Goal: Information Seeking & Learning: Learn about a topic

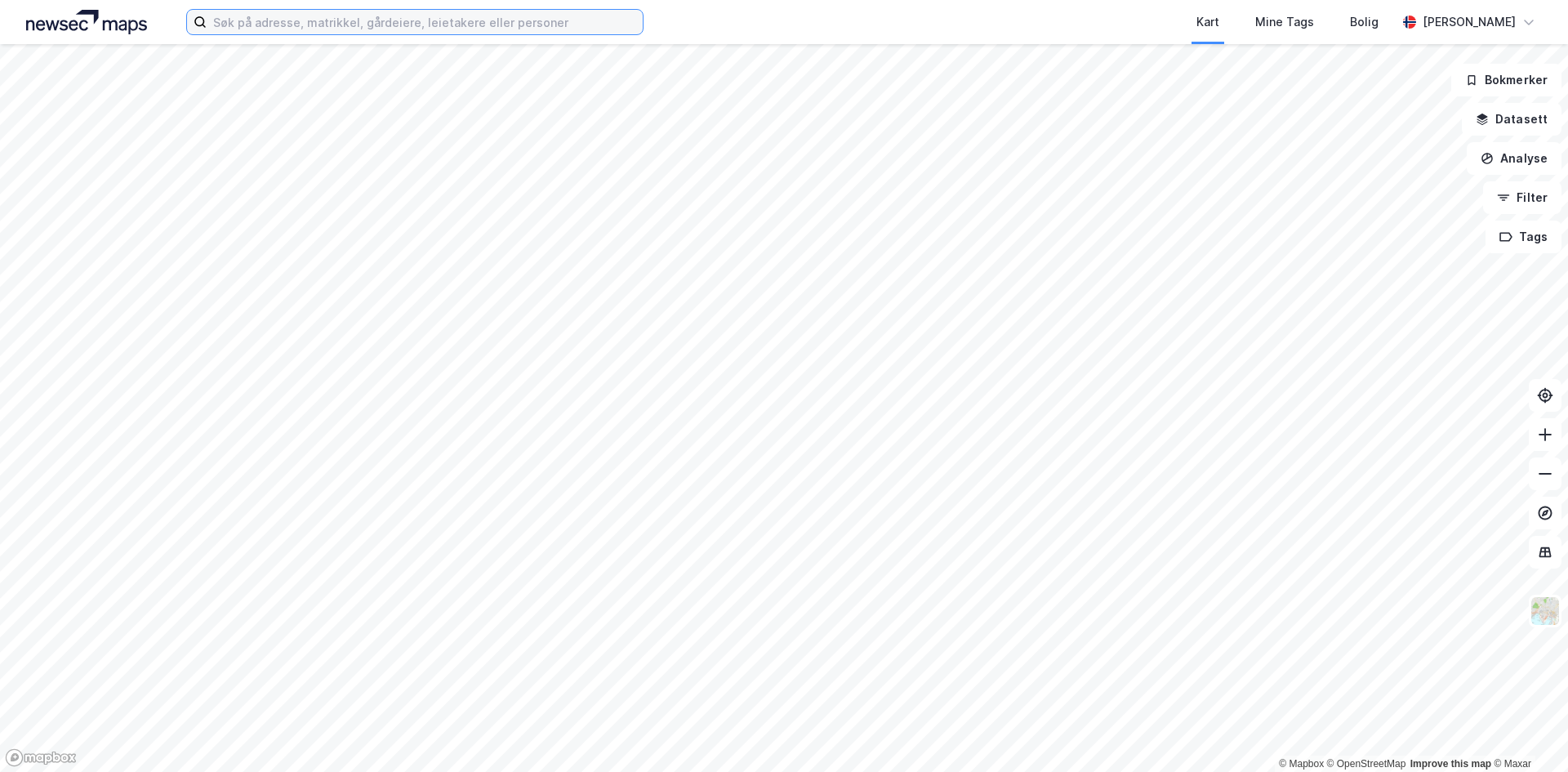
click at [340, 27] on input at bounding box center [424, 22] width 436 height 25
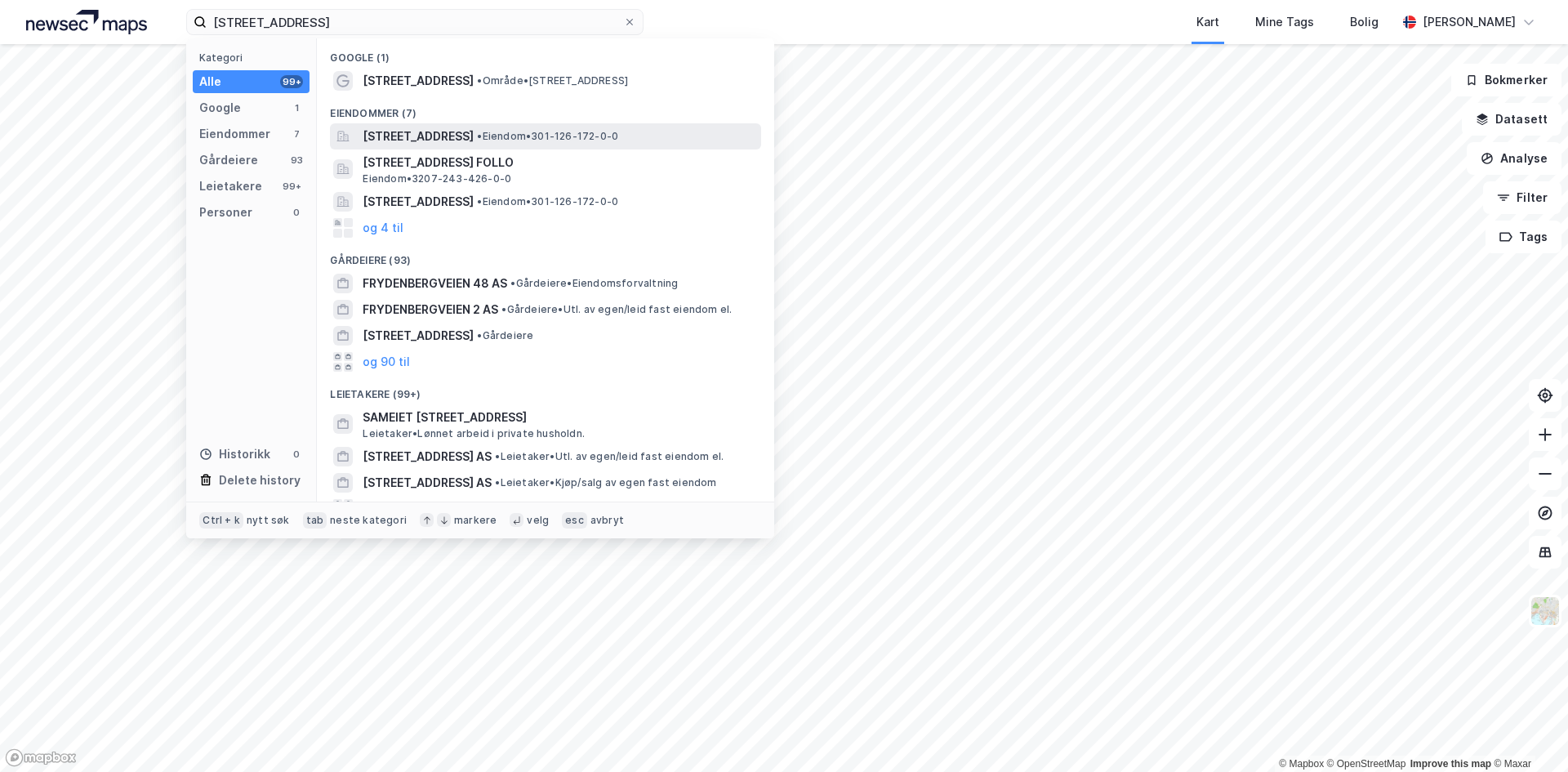
click at [473, 128] on span "[STREET_ADDRESS]" at bounding box center [418, 137] width 111 height 20
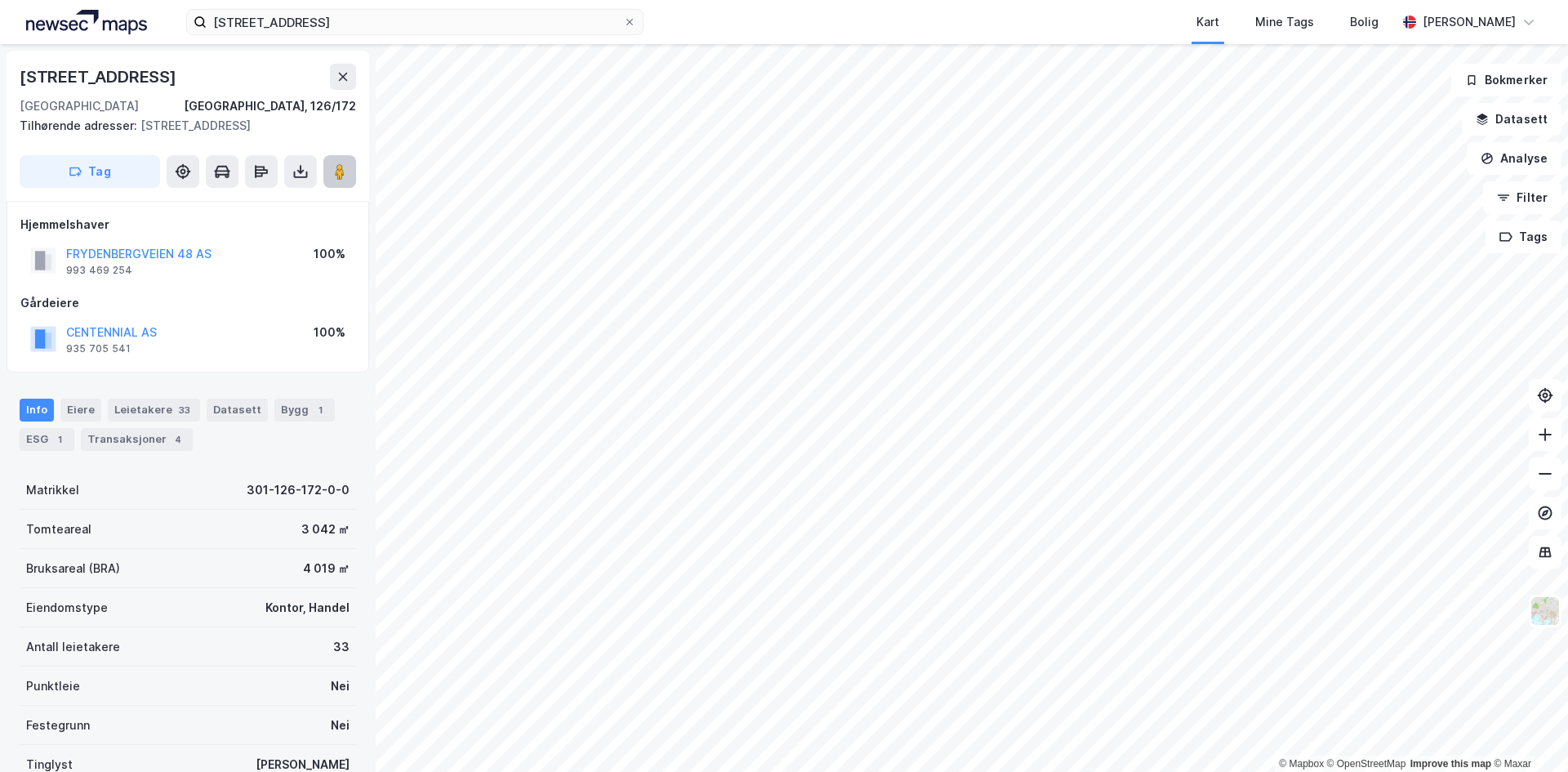
click at [349, 183] on button at bounding box center [339, 170] width 32 height 32
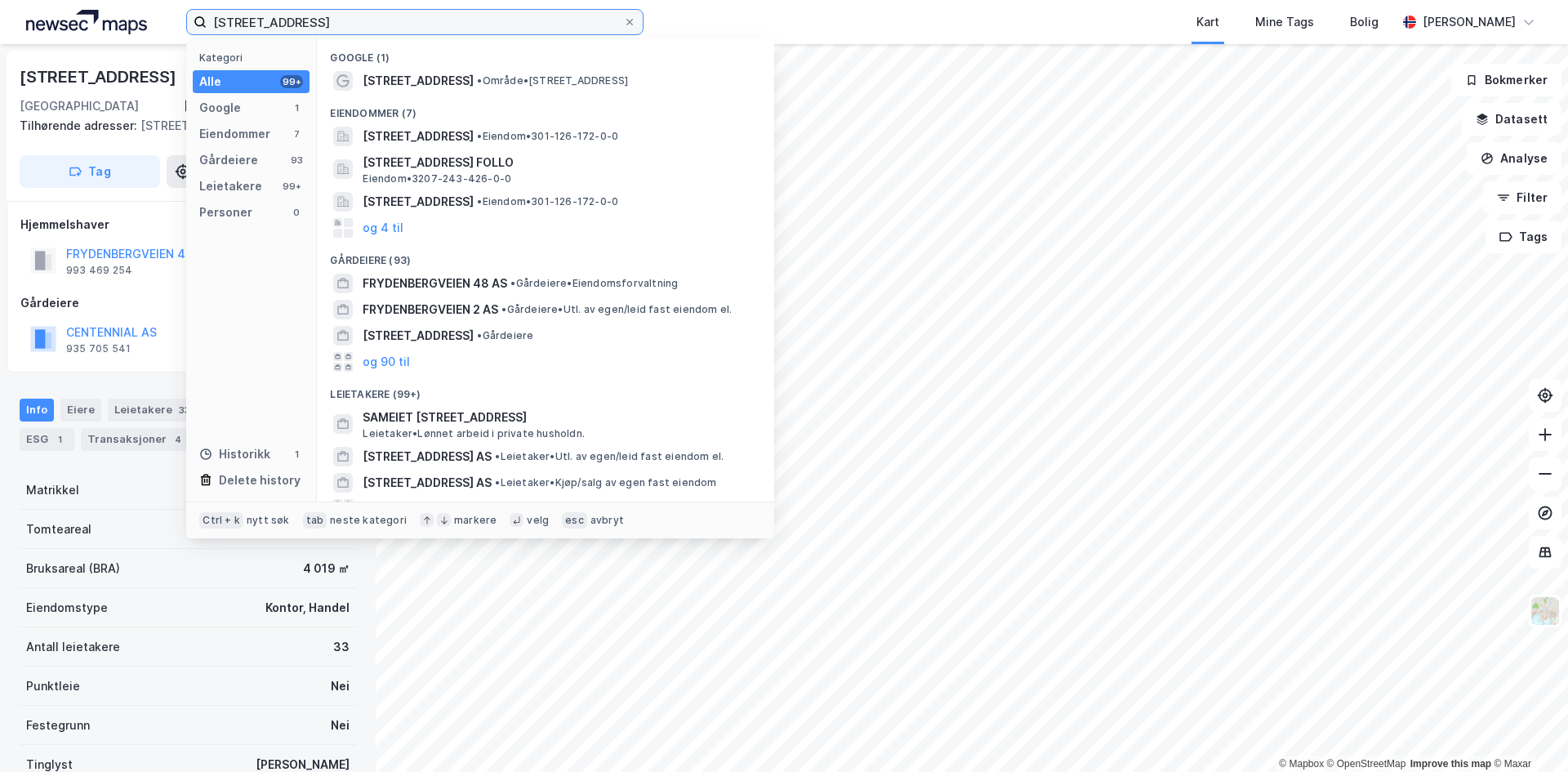
click at [329, 12] on input "frydenbergveien 46" at bounding box center [415, 22] width 416 height 25
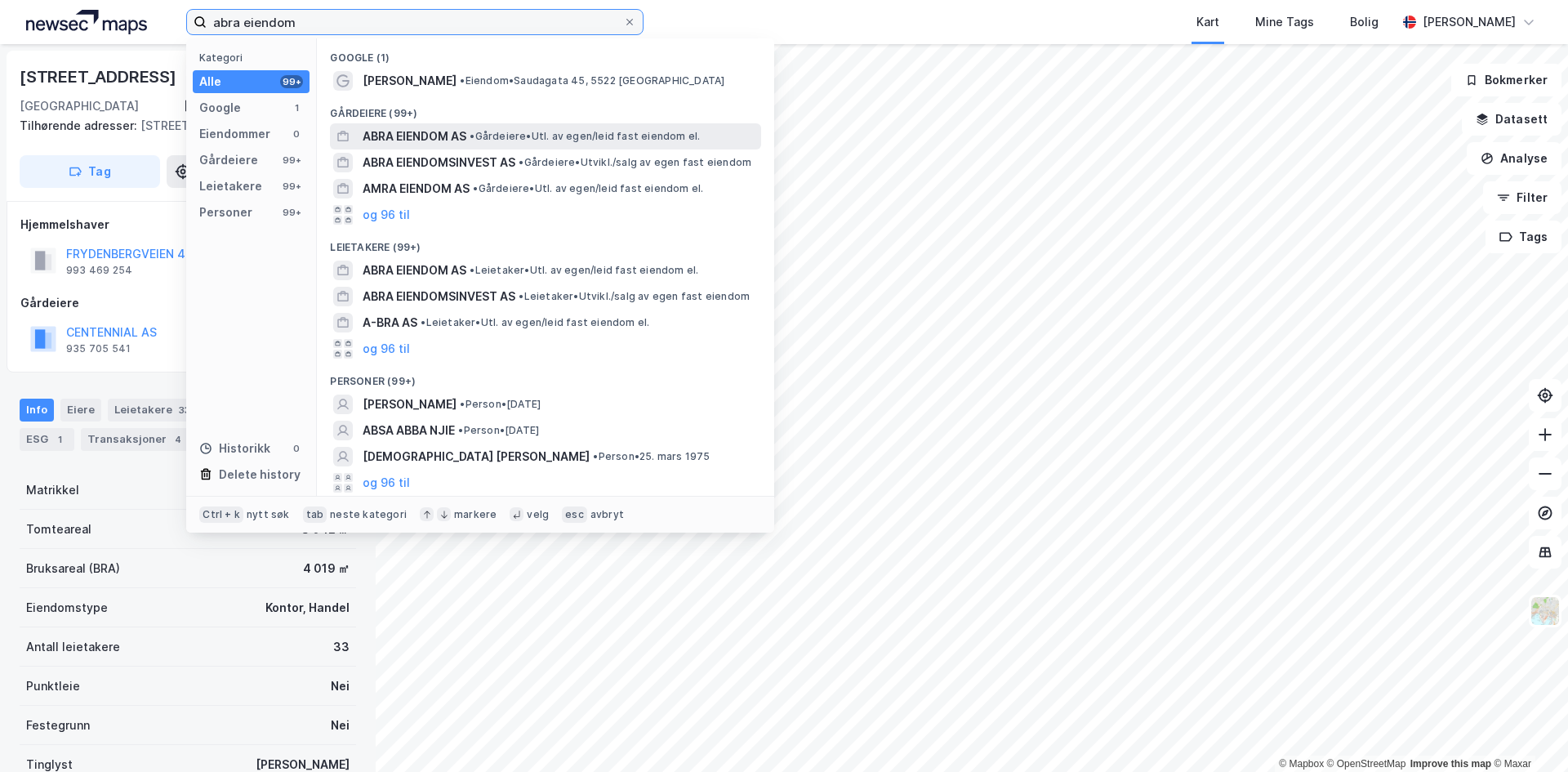
type input "abra eiendom"
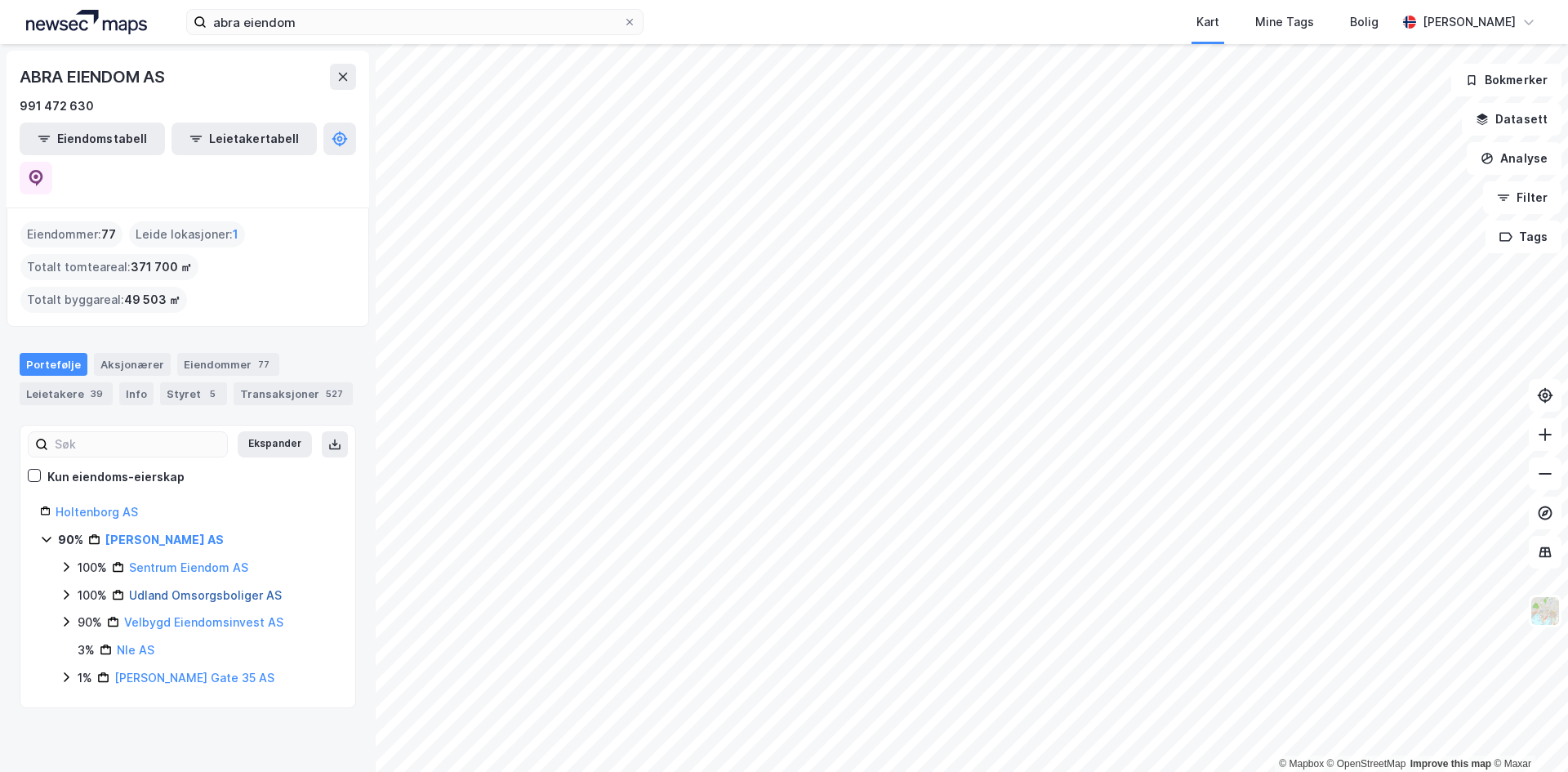
click at [171, 587] on link "Udland Omsorgsboliger AS" at bounding box center [205, 594] width 153 height 14
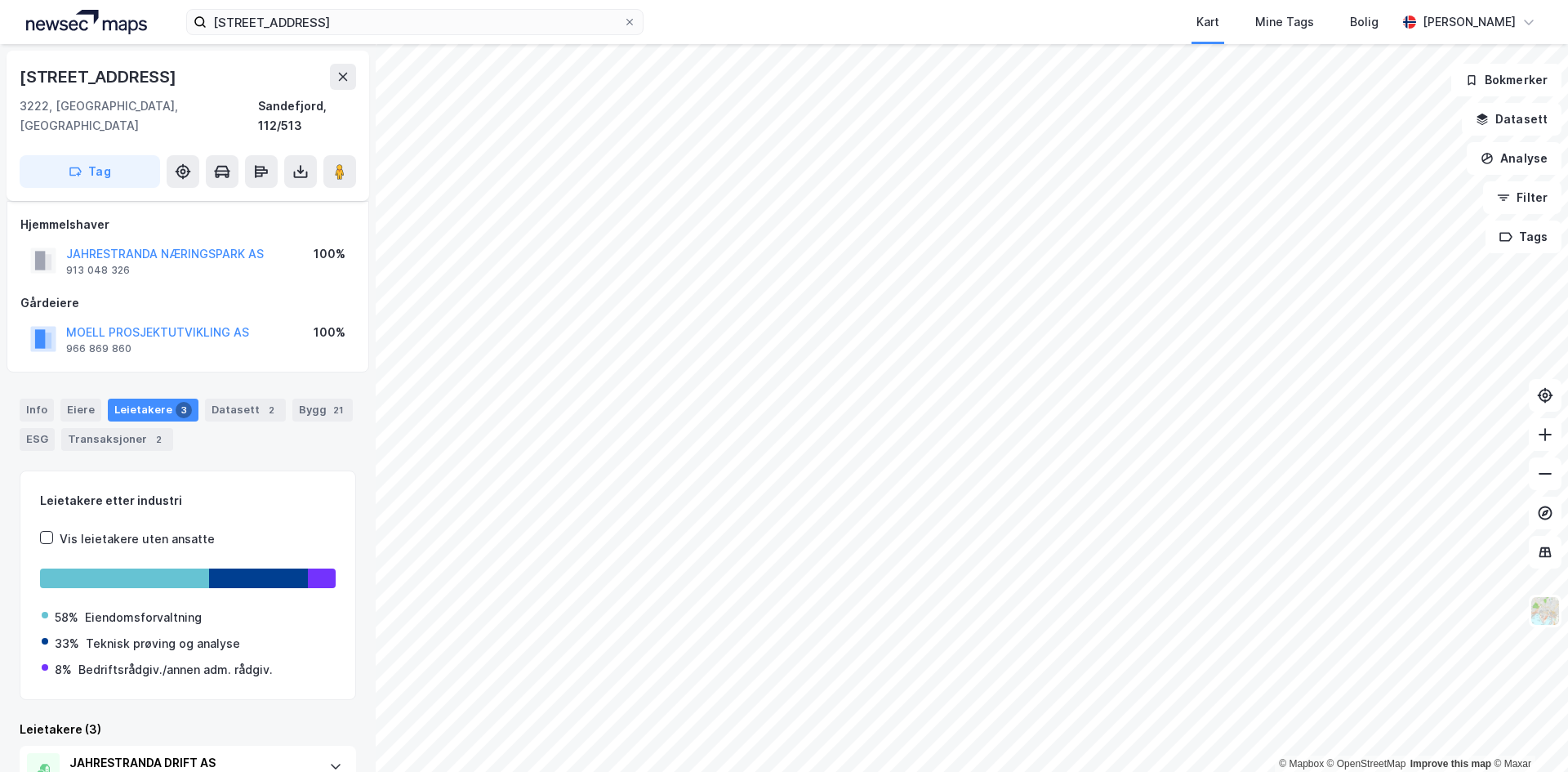
scroll to position [141, 0]
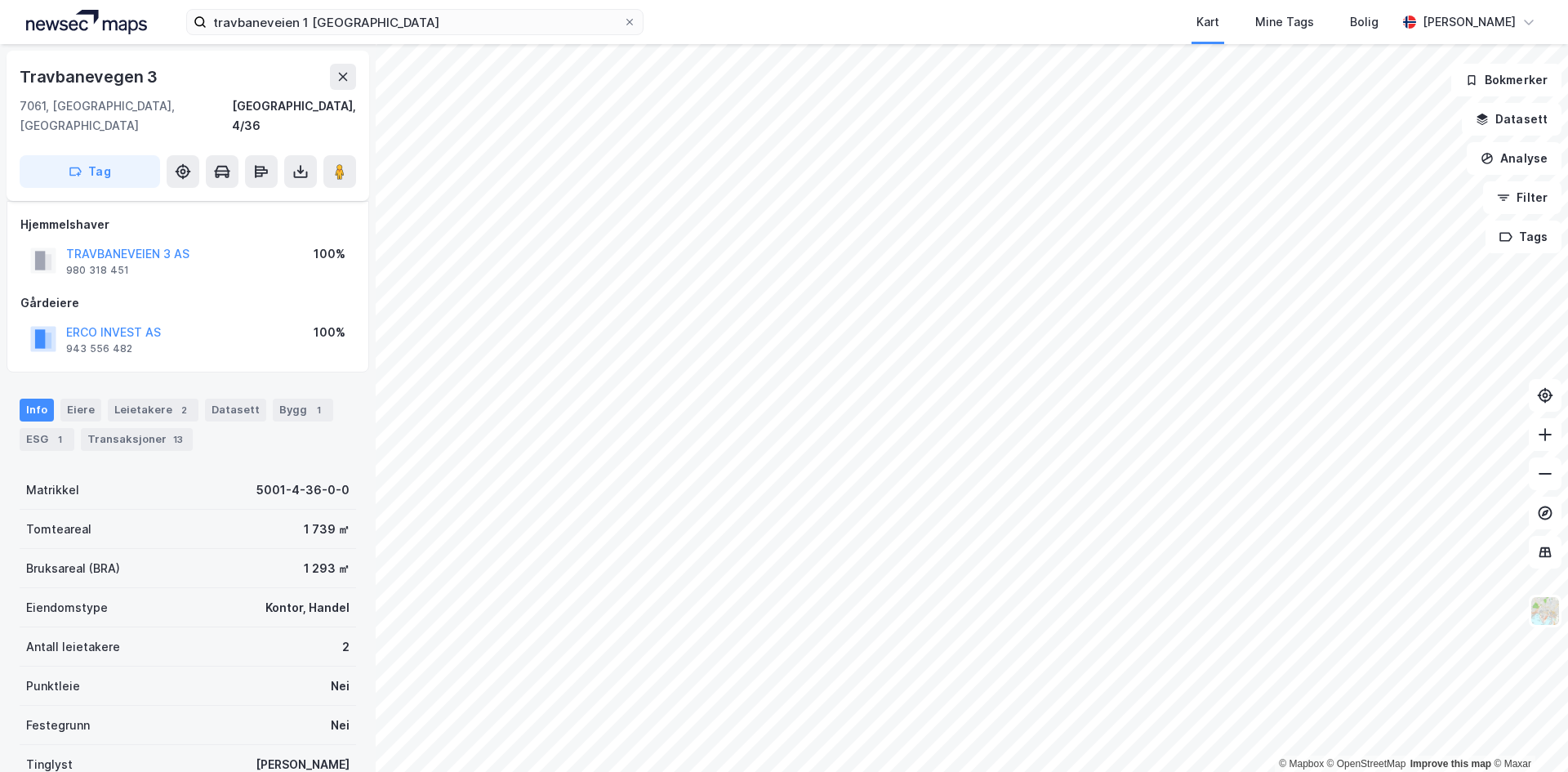
scroll to position [67, 0]
